Goal: Communication & Community: Answer question/provide support

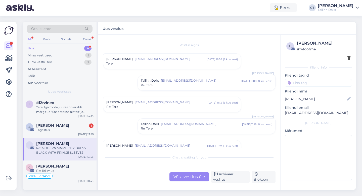
scroll to position [268, 0]
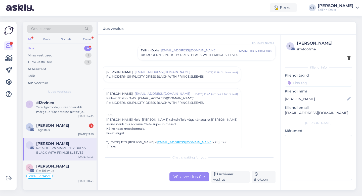
click at [54, 30] on div "Otsi kliente" at bounding box center [60, 29] width 66 height 8
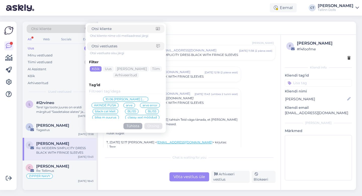
type input "[EMAIL_ADDRESS][DOMAIN_NAME]"
click button "Otsing" at bounding box center [153, 126] width 18 height 6
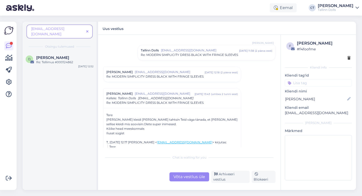
click at [87, 30] on icon at bounding box center [87, 32] width 2 height 4
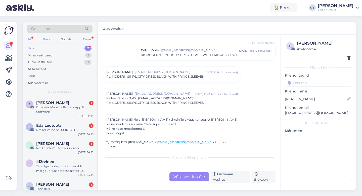
click at [69, 27] on div "Otsi kliente" at bounding box center [60, 29] width 66 height 8
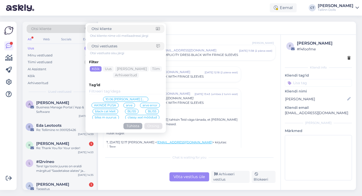
type input "[EMAIL_ADDRESS][DOMAIN_NAME]"
click button "Otsing" at bounding box center [153, 126] width 18 height 6
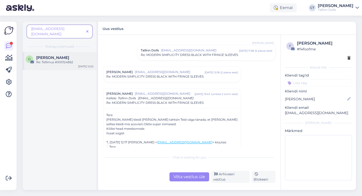
click at [59, 60] on div "Re: Tellimus #000124862" at bounding box center [64, 62] width 57 height 5
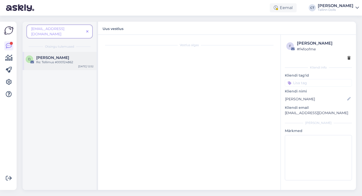
scroll to position [0, 0]
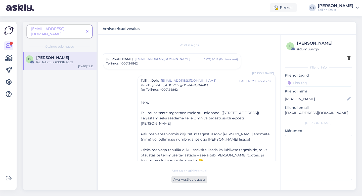
click at [190, 181] on div "Ava vestlus uuesti" at bounding box center [189, 179] width 36 height 7
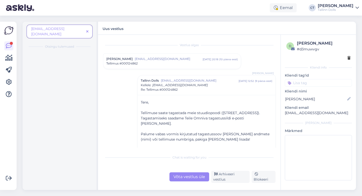
scroll to position [35, 0]
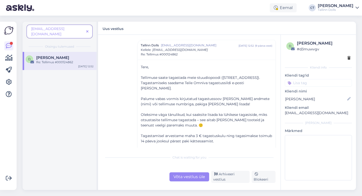
click at [190, 169] on div "Chat is waiting for you Võta vestlus üle Arhiveeri vestlus Blokeeri" at bounding box center [189, 167] width 172 height 31
click at [194, 176] on div "Võta vestlus üle" at bounding box center [189, 176] width 40 height 9
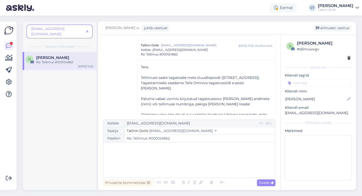
click at [193, 161] on div "﻿" at bounding box center [189, 160] width 167 height 30
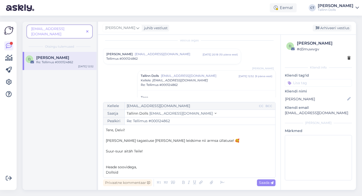
scroll to position [0, 0]
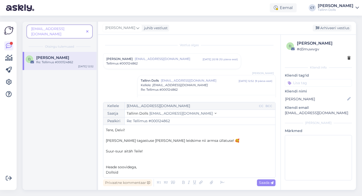
click at [163, 61] on div "Tellimus #000124862" at bounding box center [171, 63] width 131 height 5
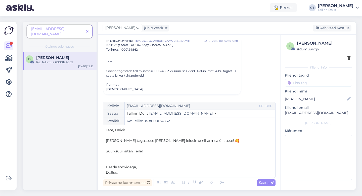
scroll to position [27, 0]
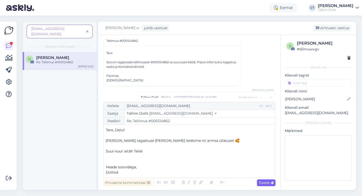
click at [266, 185] on div "Saada" at bounding box center [266, 182] width 19 height 7
type input "Re: Re: Tellimus #000124862"
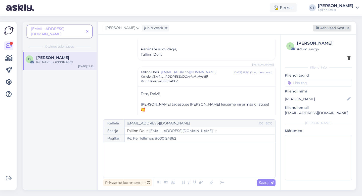
click at [338, 26] on div "Arhiveeri vestlus" at bounding box center [332, 28] width 39 height 7
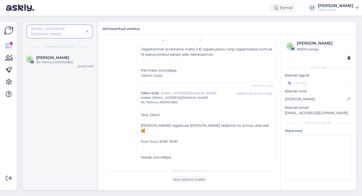
click at [88, 30] on icon at bounding box center [87, 32] width 2 height 4
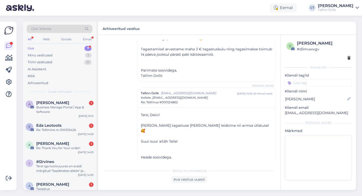
click at [56, 47] on div "Uus 7" at bounding box center [60, 48] width 66 height 7
click at [56, 102] on div "[PERSON_NAME] 1" at bounding box center [64, 102] width 57 height 5
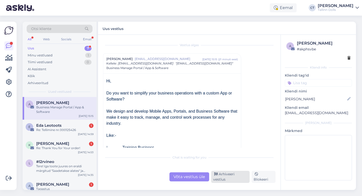
click at [243, 175] on div "Arhiveeri vestlus" at bounding box center [230, 176] width 38 height 12
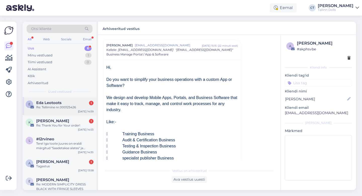
click at [64, 99] on div "E [PERSON_NAME] 1 Re: Tellimine nr.000125426 [DATE] 14:59" at bounding box center [60, 106] width 74 height 18
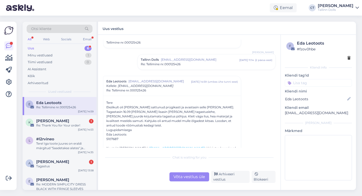
scroll to position [18, 0]
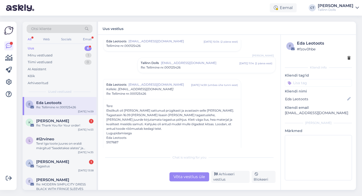
click at [181, 69] on div "Re: Tellimine nr.000125426" at bounding box center [206, 67] width 131 height 5
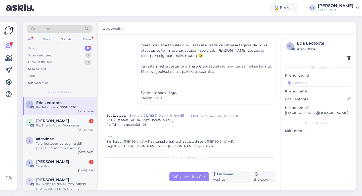
scroll to position [157, 0]
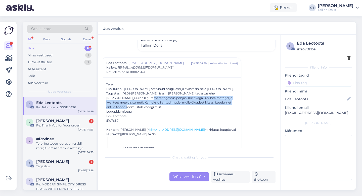
drag, startPoint x: 228, startPoint y: 88, endPoint x: 227, endPoint y: 96, distance: 8.4
click at [227, 96] on div "Ekslikult oli [PERSON_NAME] sattunud prügikasti ja avastasin selle [PERSON_NAME…" at bounding box center [171, 97] width 131 height 23
copy div "Kleit väga ilus, hea materjal ja kvaliteet meeldis samuti. Kahjuks oli antud mu…"
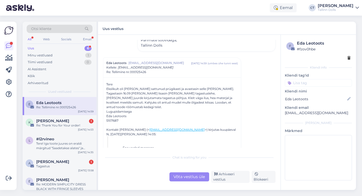
click at [183, 175] on div "Võta vestlus üle" at bounding box center [189, 176] width 40 height 9
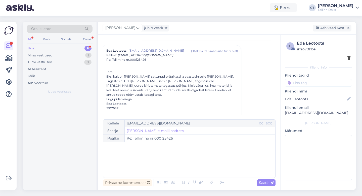
click at [185, 168] on div "﻿" at bounding box center [189, 160] width 167 height 30
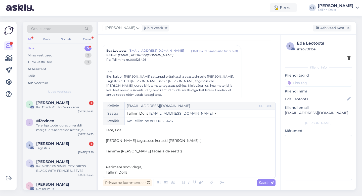
click at [264, 187] on div "Privaatne kommentaar Saada" at bounding box center [189, 182] width 172 height 10
click at [264, 184] on span "Saada" at bounding box center [266, 182] width 15 height 5
type input "Re: Tellimine nr.000125426"
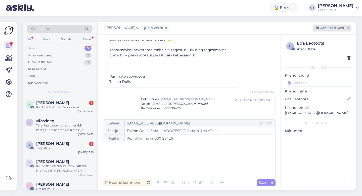
click at [327, 27] on div "Arhiveeri vestlus" at bounding box center [332, 28] width 39 height 7
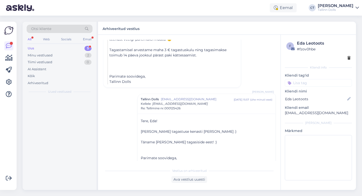
scroll to position [352, 0]
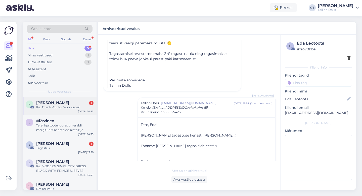
click at [58, 107] on div "Re: Thank You for Your order!" at bounding box center [64, 107] width 57 height 5
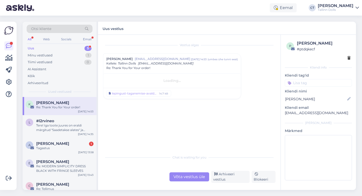
scroll to position [0, 0]
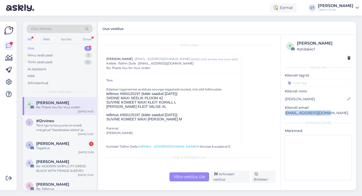
drag, startPoint x: 328, startPoint y: 114, endPoint x: 286, endPoint y: 112, distance: 42.5
click at [286, 112] on p "[EMAIL_ADDRESS][DOMAIN_NAME]" at bounding box center [318, 112] width 67 height 5
drag, startPoint x: 325, startPoint y: 113, endPoint x: 283, endPoint y: 113, distance: 42.2
click at [283, 113] on div "p [PERSON_NAME] # ptdqkecf Kliendi info Kliendi tag'id Kliendi [PERSON_NAME] Au…" at bounding box center [318, 111] width 75 height 153
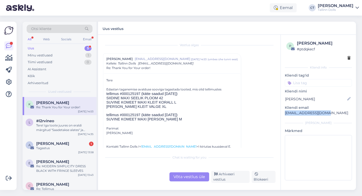
copy p "[EMAIL_ADDRESS][DOMAIN_NAME]"
click at [195, 176] on div "Võta vestlus üle" at bounding box center [189, 176] width 40 height 9
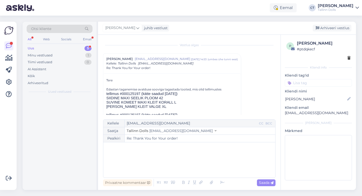
scroll to position [14, 0]
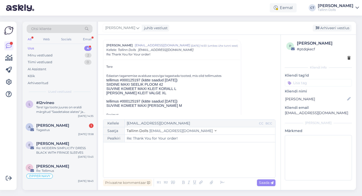
click at [192, 161] on div "﻿" at bounding box center [189, 160] width 167 height 30
click at [142, 163] on div "﻿" at bounding box center [189, 160] width 167 height 30
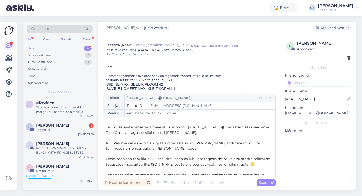
scroll to position [0, 0]
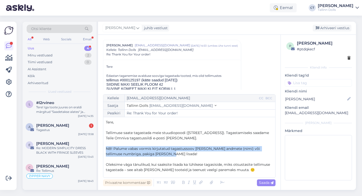
drag, startPoint x: 105, startPoint y: 148, endPoint x: 167, endPoint y: 154, distance: 62.1
click at [167, 154] on div "Kellele [EMAIL_ADDRESS][DOMAIN_NAME] CC BCC Saatja Tallinn Dolls [EMAIL_ADDRESS…" at bounding box center [189, 135] width 172 height 83
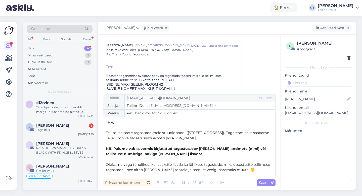
click at [184, 184] on icon at bounding box center [183, 182] width 6 height 7
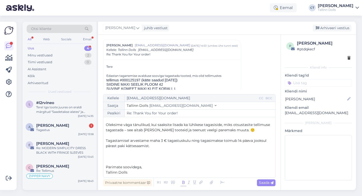
click at [189, 158] on p "﻿" at bounding box center [189, 156] width 167 height 5
click at [260, 181] on span "Saada" at bounding box center [266, 182] width 15 height 5
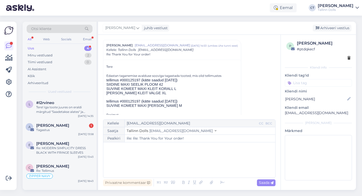
type input "Re: Re: Thank You for Your order!"
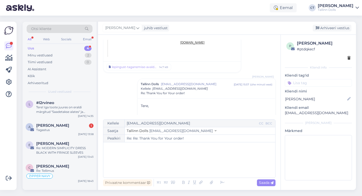
scroll to position [386, 0]
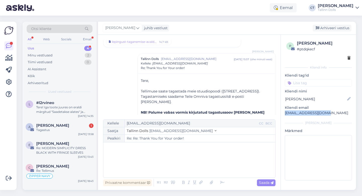
drag, startPoint x: 327, startPoint y: 113, endPoint x: 285, endPoint y: 111, distance: 42.5
click at [285, 111] on p "[EMAIL_ADDRESS][DOMAIN_NAME]" at bounding box center [318, 112] width 67 height 5
copy p "[EMAIL_ADDRESS][DOMAIN_NAME]"
click at [337, 28] on div "Arhiveeri vestlus" at bounding box center [332, 28] width 39 height 7
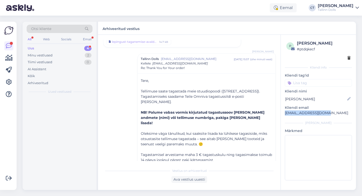
scroll to position [399, 0]
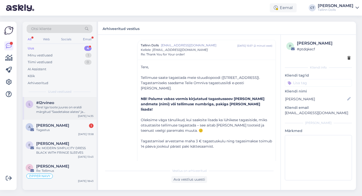
click at [41, 111] on div "Tere! Iga toote juures on eraldi märgitud "Saadetakse alates" ja kuupäev, mis n…" at bounding box center [64, 109] width 57 height 9
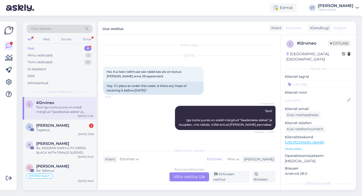
click at [191, 174] on div "Estonian to Estonian Võta vestlus üle" at bounding box center [189, 176] width 40 height 9
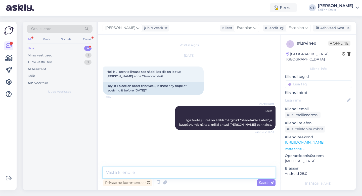
click at [191, 174] on textarea at bounding box center [189, 172] width 172 height 11
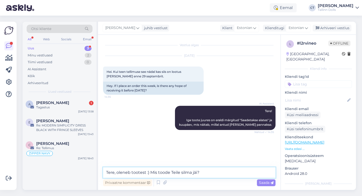
type textarea "Tere, oleneb tootest :) Mis toode Teile silma jäi?"
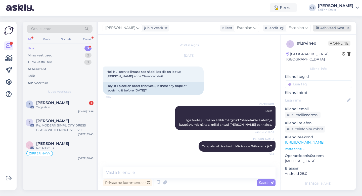
click at [331, 29] on div "Arhiveeri vestlus" at bounding box center [332, 28] width 39 height 7
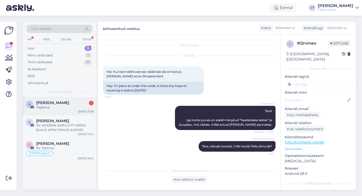
click at [71, 107] on div "Tagastus" at bounding box center [64, 107] width 57 height 5
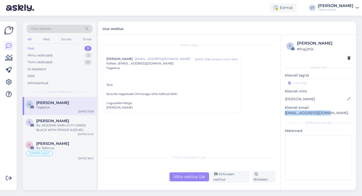
drag, startPoint x: 330, startPoint y: 115, endPoint x: 282, endPoint y: 114, distance: 48.3
click at [282, 114] on div "f [PERSON_NAME] # fnaj2h0i Kliendi info Kliendi tag'id Kliendi nimi [PERSON_NAM…" at bounding box center [318, 111] width 75 height 153
copy p "[EMAIL_ADDRESS][DOMAIN_NAME]"
click at [190, 181] on div "Võta vestlus üle" at bounding box center [189, 176] width 40 height 9
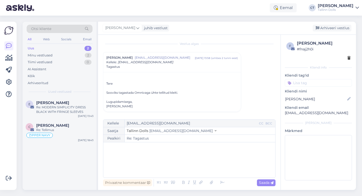
click at [188, 171] on div "﻿" at bounding box center [189, 160] width 167 height 30
click at [131, 159] on div "﻿" at bounding box center [189, 160] width 167 height 30
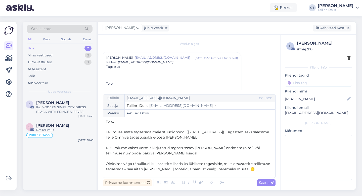
scroll to position [0, 0]
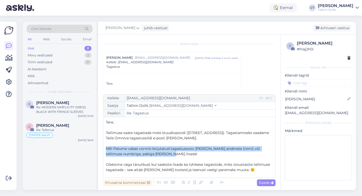
drag, startPoint x: 105, startPoint y: 149, endPoint x: 164, endPoint y: 154, distance: 58.6
click at [163, 154] on div "Kellele [EMAIL_ADDRESS][DOMAIN_NAME] CC BCC Saatja Tallinn Dolls [EMAIL_ADDRESS…" at bounding box center [189, 135] width 172 height 83
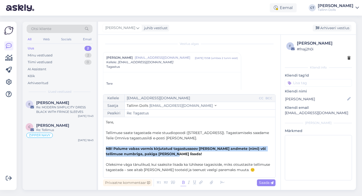
click at [184, 182] on icon at bounding box center [183, 182] width 6 height 7
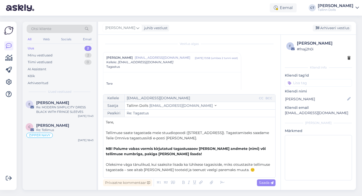
click at [174, 159] on p "﻿" at bounding box center [189, 158] width 167 height 5
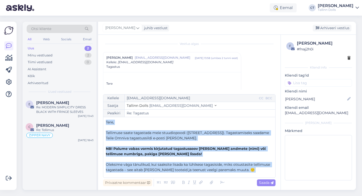
drag, startPoint x: 136, startPoint y: 172, endPoint x: 108, endPoint y: 114, distance: 64.6
click at [108, 114] on div "Kellele [EMAIL_ADDRESS][DOMAIN_NAME] CC BCC Saatja Tallinn Dolls [EMAIL_ADDRESS…" at bounding box center [189, 135] width 172 height 83
copy div "Tere, ﻿ Tellimuse saate tagastada meie stuudiopoodi ([STREET_ADDRESS]). Tagasta…"
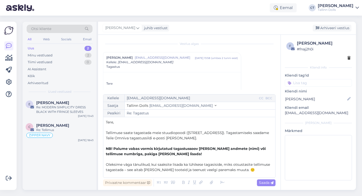
click at [218, 116] on input "Re: Tagastus" at bounding box center [200, 112] width 151 height 7
click at [261, 181] on span "Saada" at bounding box center [266, 182] width 15 height 5
type input "Re: Re: Tagastus"
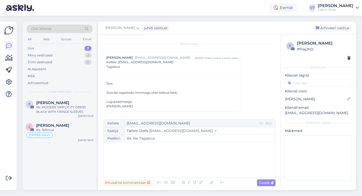
scroll to position [66, 0]
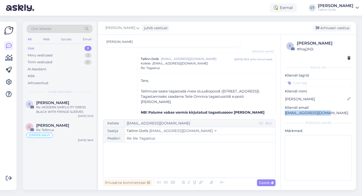
drag, startPoint x: 329, startPoint y: 113, endPoint x: 284, endPoint y: 112, distance: 44.5
click at [284, 112] on div "f [PERSON_NAME] # fnaj2h0i Kliendi info Kliendi tag'id Kliendi nimi [PERSON_NAM…" at bounding box center [318, 111] width 75 height 153
copy p "[EMAIL_ADDRESS][DOMAIN_NAME]"
click at [333, 31] on div "Arhiveeri vestlus" at bounding box center [332, 28] width 39 height 7
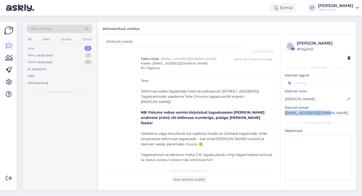
scroll to position [79, 0]
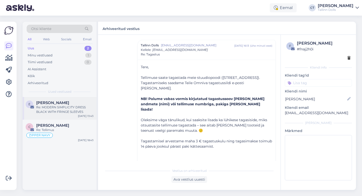
click at [50, 105] on div "Re: MODERN SIMPLICITY DRESS BLACK WITH FRINGE SLEEVES" at bounding box center [64, 109] width 57 height 9
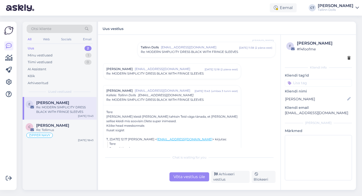
scroll to position [272, 0]
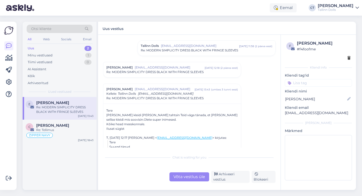
click at [190, 177] on div "Võta vestlus üle" at bounding box center [189, 176] width 40 height 9
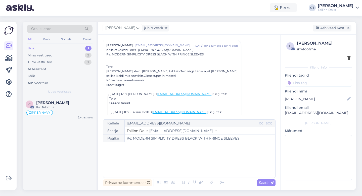
click at [191, 163] on div "﻿" at bounding box center [189, 160] width 167 height 30
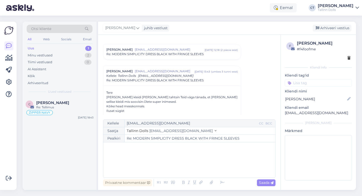
click at [180, 53] on span "Re: MODERN SIMPLICITY DRESS BLACK WITH FRINGE SLEEVES" at bounding box center [154, 54] width 97 height 5
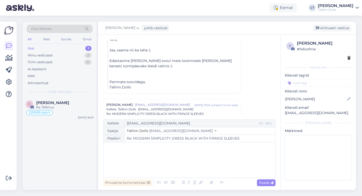
scroll to position [343, 0]
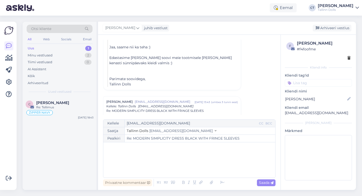
click at [170, 153] on div "﻿" at bounding box center [189, 160] width 167 height 30
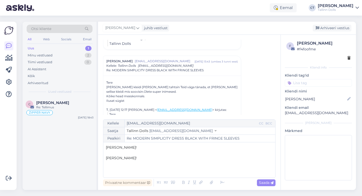
scroll to position [388, 0]
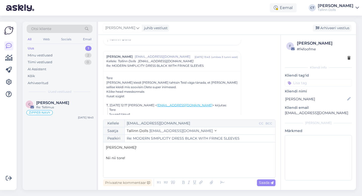
click at [142, 159] on p "Nii nii tore!" at bounding box center [189, 157] width 167 height 5
click at [191, 167] on div "[PERSON_NAME]! ﻿ Nii nii [PERSON_NAME] [PERSON_NAME], et [PERSON_NAME] sobis! 😍" at bounding box center [189, 160] width 167 height 30
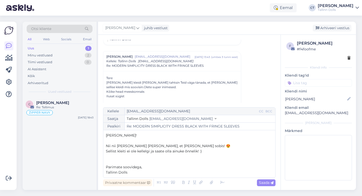
click at [167, 174] on p "Tallinn Dolls" at bounding box center [189, 171] width 167 height 5
click at [149, 151] on span "Sellist kleiti ei ole kellelgi ja saate olla ainuke õnnelik! :)" at bounding box center [154, 151] width 96 height 5
drag, startPoint x: 195, startPoint y: 152, endPoint x: 108, endPoint y: 149, distance: 86.7
click at [108, 149] on p "Sellist kleiti ei ole ja saate olla ainuke õnnelik! :)" at bounding box center [189, 150] width 167 height 5
click at [184, 150] on span "See kleit on ainuke [PERSON_NAME] saate olla eriline! 🎀" at bounding box center [156, 151] width 100 height 5
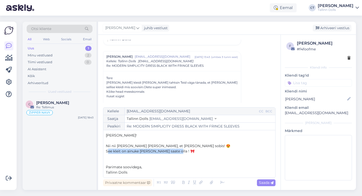
drag, startPoint x: 173, startPoint y: 151, endPoint x: 108, endPoint y: 151, distance: 64.6
click at [108, 151] on span "See kleit on ainuke [PERSON_NAME] saate olla ! 🎀" at bounding box center [150, 151] width 89 height 5
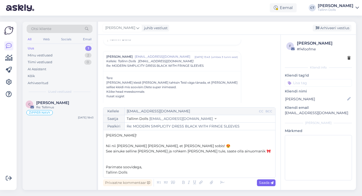
click at [264, 181] on span "Saada" at bounding box center [266, 182] width 15 height 5
type input "Re: Re: MODERN SIMPLICITY DRESS BLACK WITH FRINGE SLEEVES"
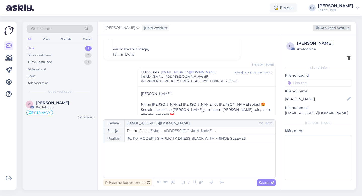
click at [344, 27] on div "Arhiveeri vestlus" at bounding box center [332, 28] width 39 height 7
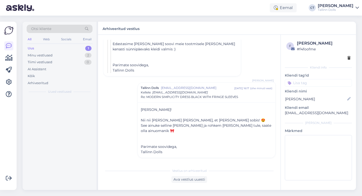
scroll to position [493, 0]
click at [42, 48] on div "Uus 1" at bounding box center [60, 48] width 66 height 7
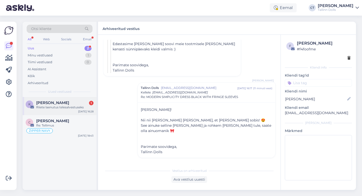
click at [62, 108] on div "Riiete laenutus telesalvestuseks" at bounding box center [64, 107] width 57 height 5
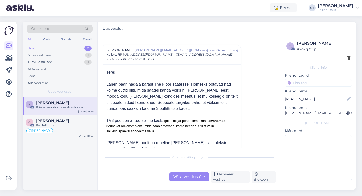
scroll to position [34, 0]
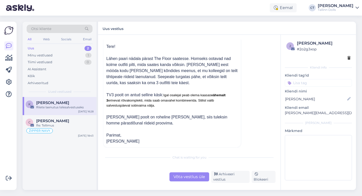
click at [189, 175] on div "Võta vestlus üle" at bounding box center [189, 176] width 40 height 9
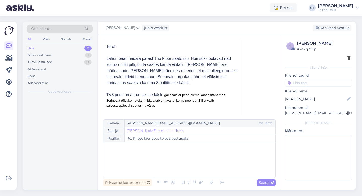
scroll to position [14, 0]
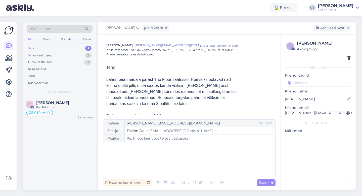
click at [189, 156] on div "﻿" at bounding box center [189, 160] width 167 height 30
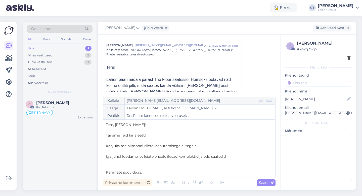
scroll to position [3, 0]
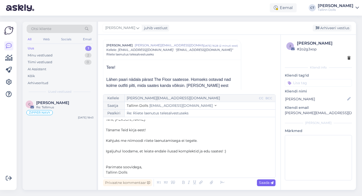
click at [265, 184] on span "Saada" at bounding box center [266, 182] width 15 height 5
type input "Re: Re: Riiete laenutus telesalvestuseks"
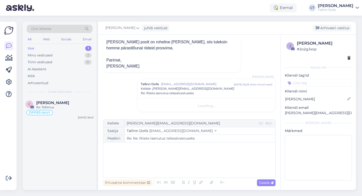
scroll to position [0, 0]
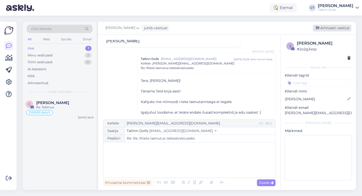
click at [342, 31] on div "Arhiveeri vestlus" at bounding box center [332, 28] width 39 height 7
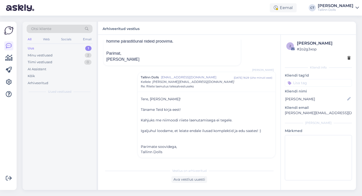
scroll to position [116, 0]
